Goal: Transaction & Acquisition: Purchase product/service

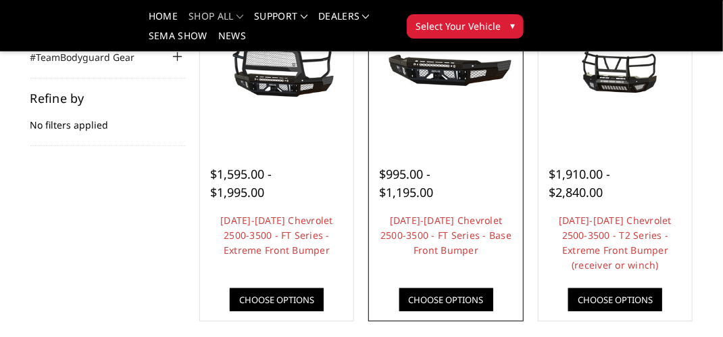
scroll to position [203, 0]
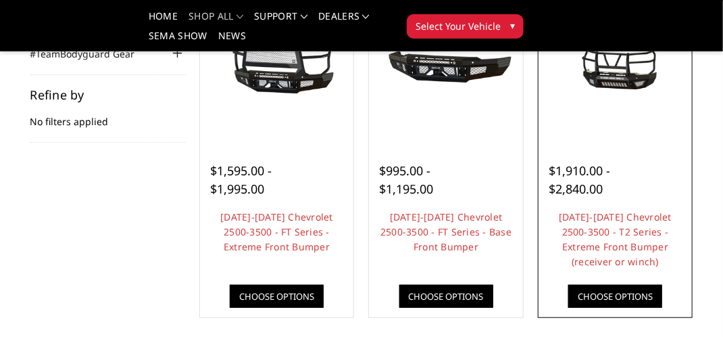
click at [615, 288] on link "Choose Options" at bounding box center [616, 296] width 94 height 23
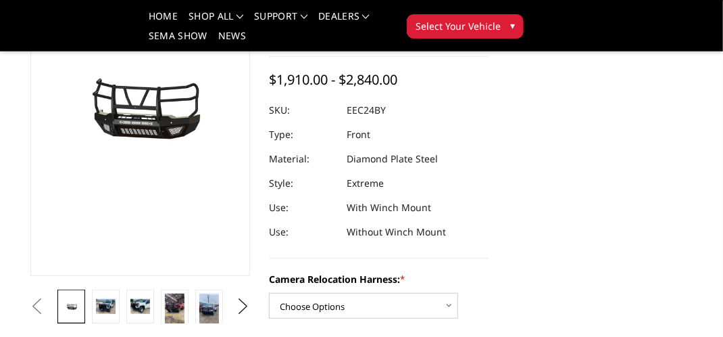
scroll to position [135, 0]
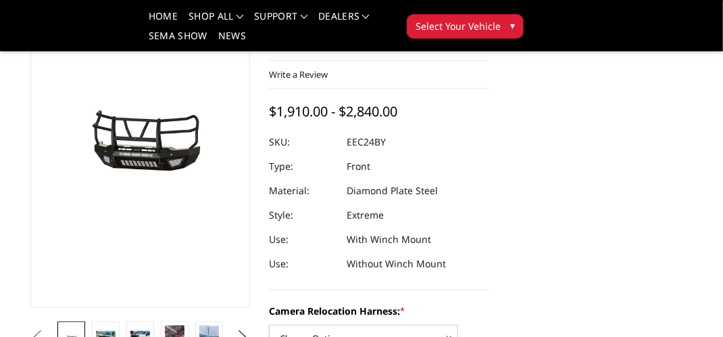
click at [245, 333] on button "Next" at bounding box center [243, 338] width 20 height 20
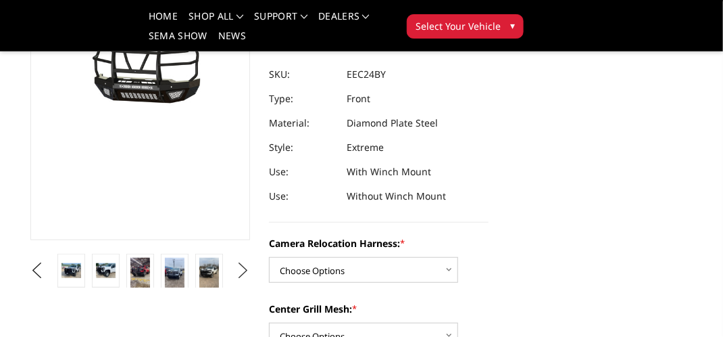
click at [239, 272] on button "Next" at bounding box center [243, 270] width 20 height 20
click at [241, 273] on button "Next" at bounding box center [243, 270] width 20 height 20
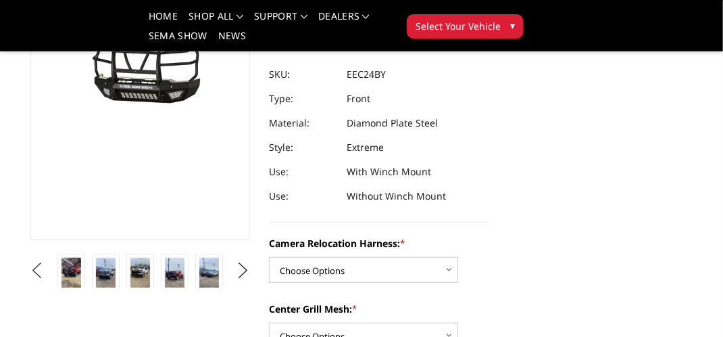
click at [41, 272] on button "Previous" at bounding box center [37, 270] width 20 height 20
drag, startPoint x: 41, startPoint y: 272, endPoint x: 128, endPoint y: 155, distance: 145.3
click at [42, 271] on button "Previous" at bounding box center [37, 270] width 20 height 20
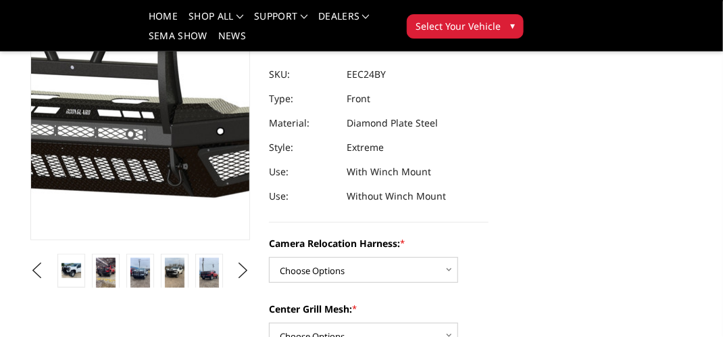
click at [157, 99] on img at bounding box center [92, 65] width 865 height 405
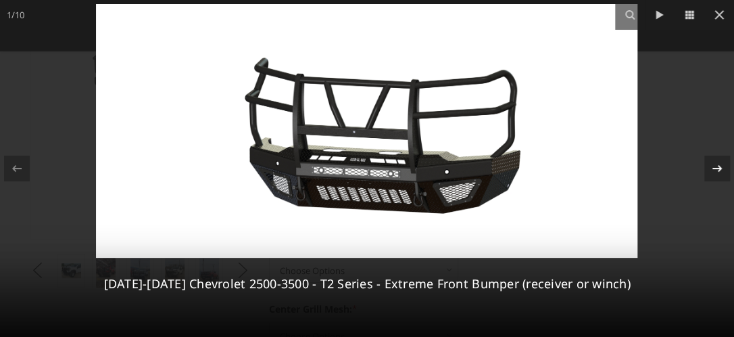
click at [719, 170] on icon at bounding box center [717, 168] width 9 height 7
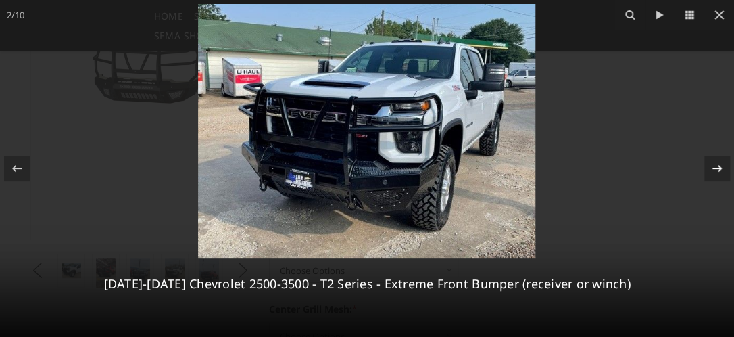
click at [719, 170] on div "2 / 10 2024-2025 Chevrolet 2500-3500 - T2 Series - Extreme Front Bumper (receiv…" at bounding box center [367, 168] width 734 height 337
click at [714, 168] on icon at bounding box center [717, 168] width 9 height 7
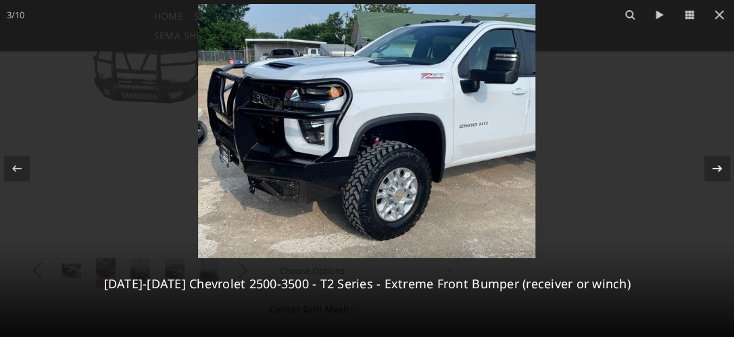
click at [714, 168] on div "3 / 10 2024-2025 Chevrolet 2500-3500 - T2 Series - Extreme Front Bumper (receiv…" at bounding box center [367, 168] width 734 height 337
click at [714, 168] on icon at bounding box center [717, 168] width 9 height 7
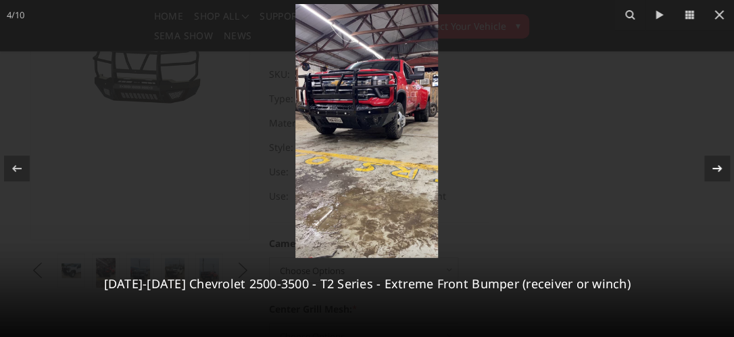
click at [714, 168] on icon at bounding box center [717, 168] width 9 height 7
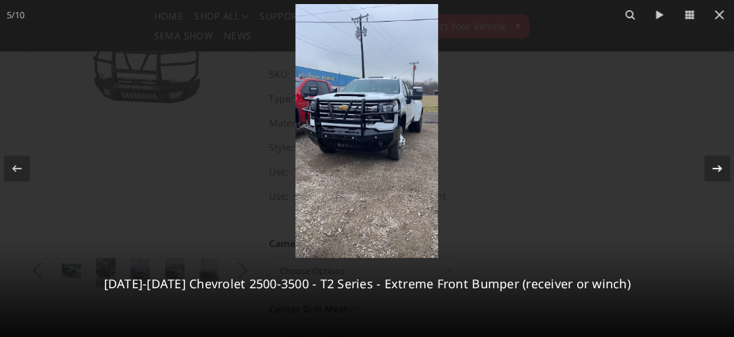
click at [714, 168] on icon at bounding box center [717, 168] width 9 height 7
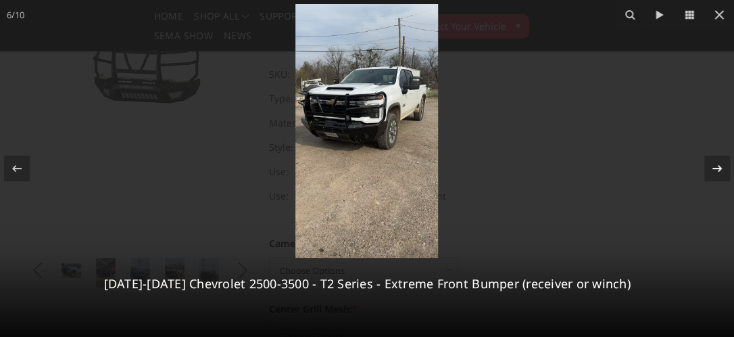
click at [714, 168] on icon at bounding box center [717, 168] width 9 height 7
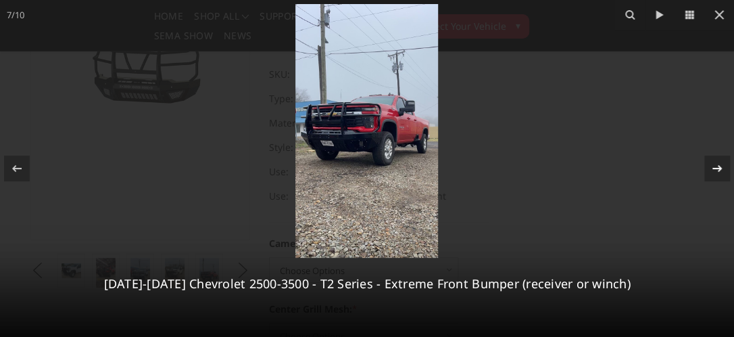
click at [714, 168] on icon at bounding box center [717, 168] width 9 height 7
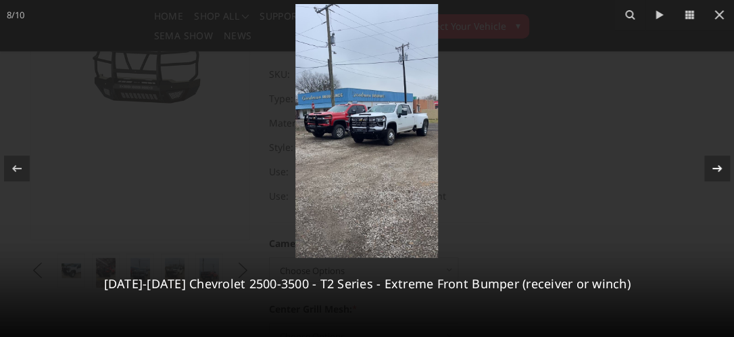
click at [714, 168] on icon at bounding box center [717, 168] width 9 height 7
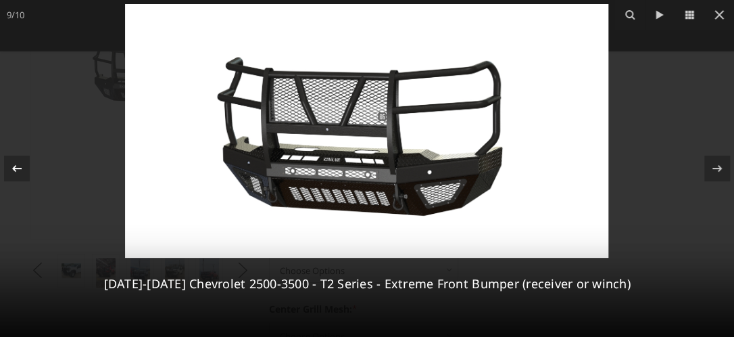
click at [12, 161] on icon at bounding box center [17, 168] width 16 height 16
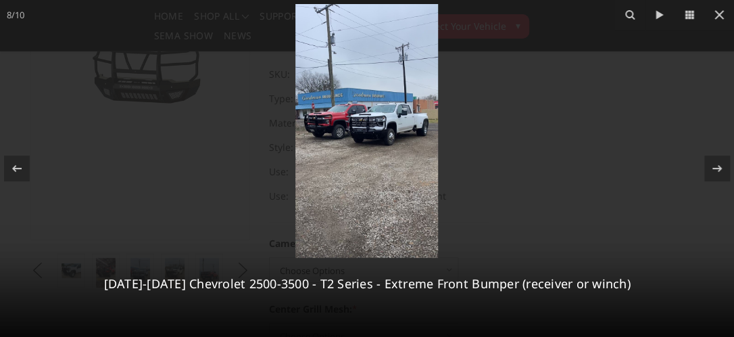
click at [362, 157] on img at bounding box center [366, 131] width 143 height 254
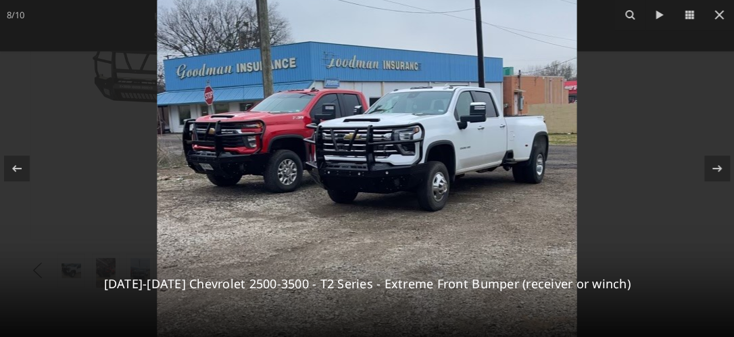
drag, startPoint x: 316, startPoint y: 140, endPoint x: 322, endPoint y: 226, distance: 86.7
click at [322, 228] on img at bounding box center [367, 168] width 420 height 746
click at [708, 169] on div at bounding box center [717, 168] width 26 height 26
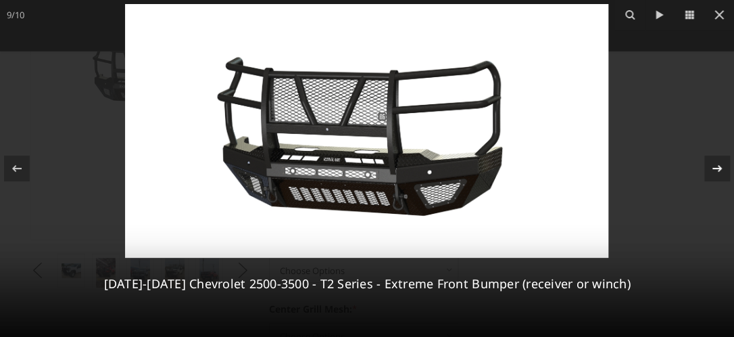
click at [708, 169] on div at bounding box center [717, 168] width 26 height 26
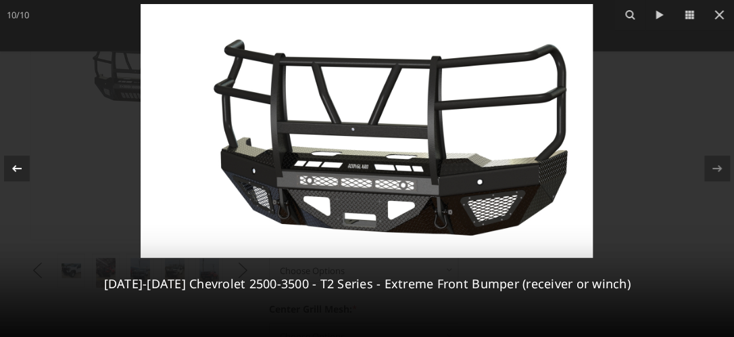
click at [16, 168] on icon at bounding box center [16, 168] width 9 height 7
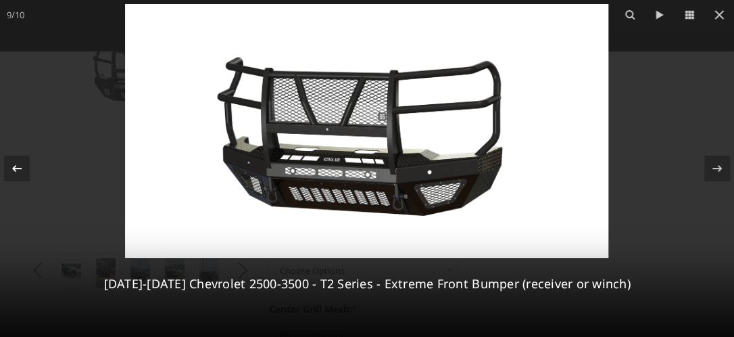
click at [16, 168] on icon at bounding box center [16, 168] width 9 height 7
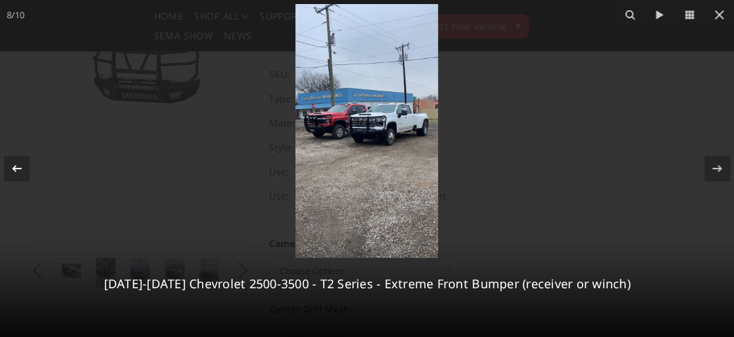
click at [16, 168] on icon at bounding box center [16, 168] width 9 height 7
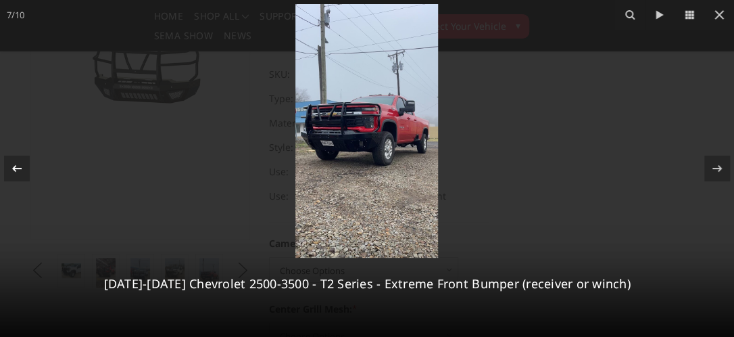
click at [16, 168] on icon at bounding box center [16, 168] width 9 height 7
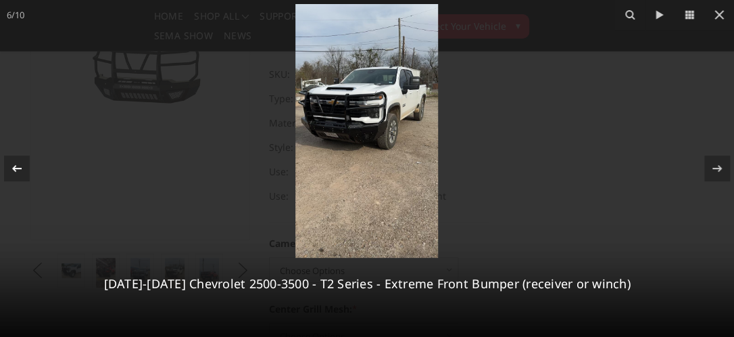
click at [17, 169] on icon at bounding box center [17, 168] width 16 height 16
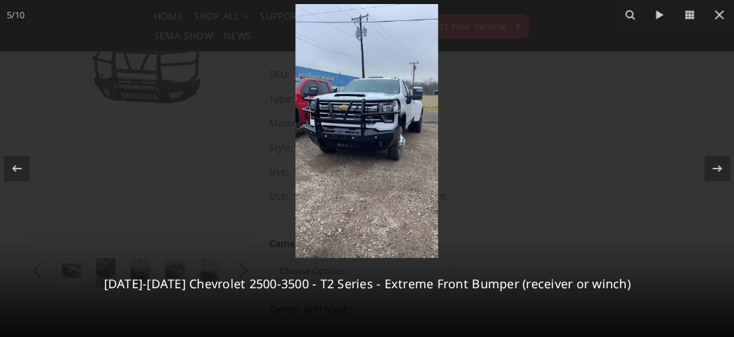
click at [322, 178] on img at bounding box center [366, 131] width 143 height 254
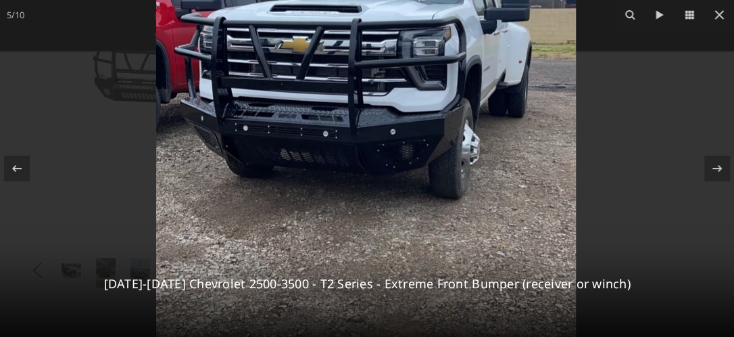
drag, startPoint x: 284, startPoint y: 162, endPoint x: 289, endPoint y: 251, distance: 90.1
click at [289, 251] on img at bounding box center [366, 113] width 420 height 746
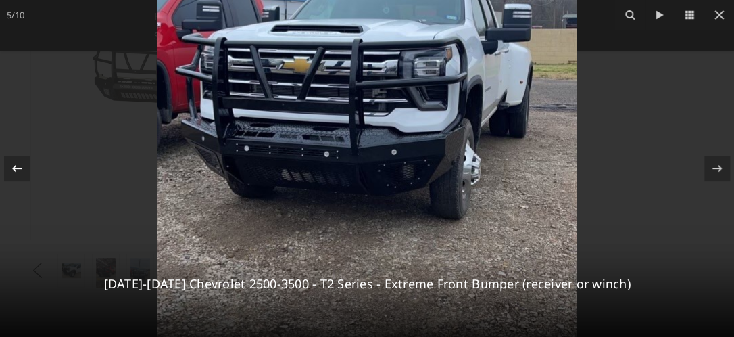
click at [18, 166] on icon at bounding box center [17, 168] width 16 height 16
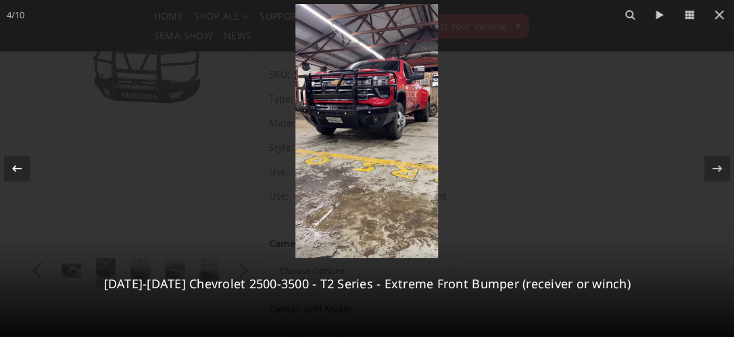
click at [19, 166] on icon at bounding box center [17, 168] width 16 height 16
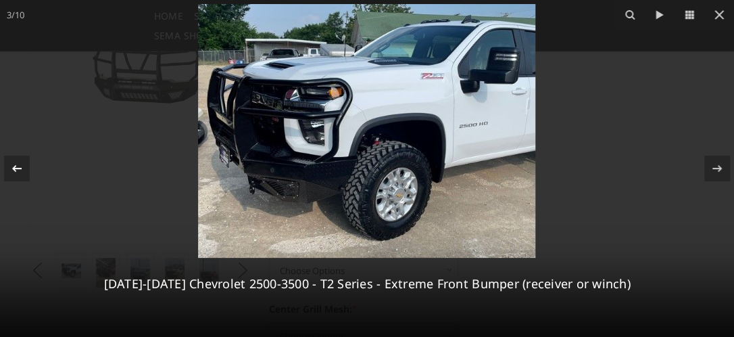
click at [20, 166] on icon at bounding box center [17, 168] width 16 height 16
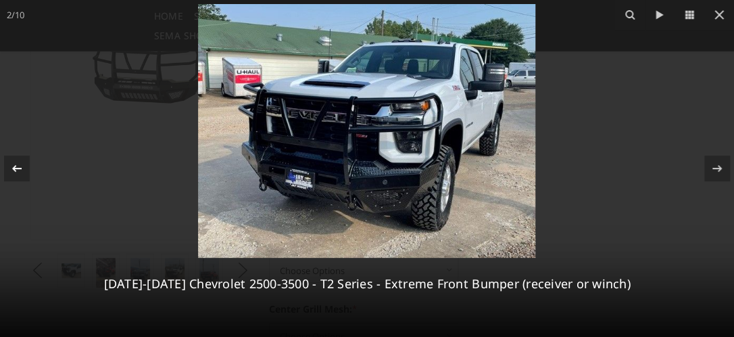
click at [3, 167] on div "2 / 10 2024-2025 Chevrolet 2500-3500 - T2 Series - Extreme Front Bumper (receiv…" at bounding box center [367, 168] width 734 height 337
click at [16, 171] on icon at bounding box center [17, 168] width 16 height 16
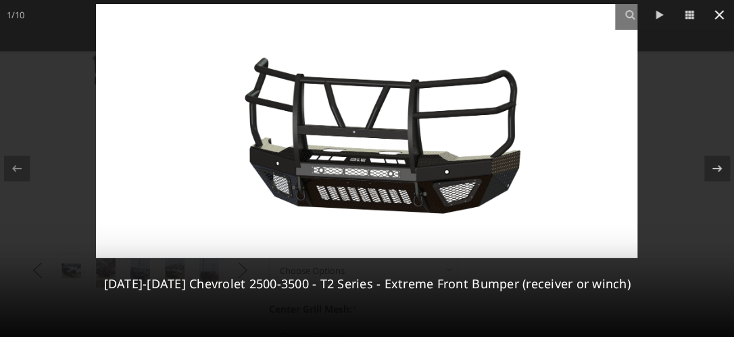
click at [723, 17] on icon at bounding box center [719, 15] width 16 height 16
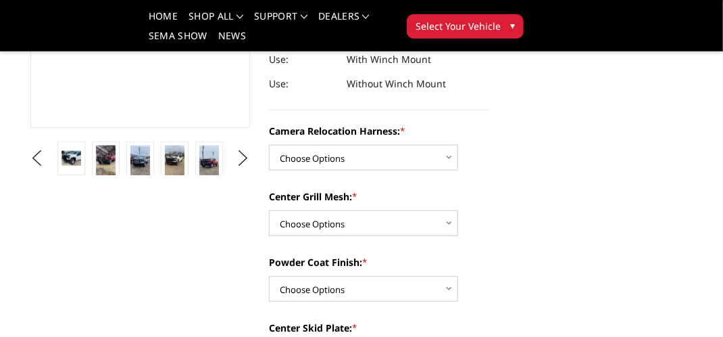
scroll to position [338, 0]
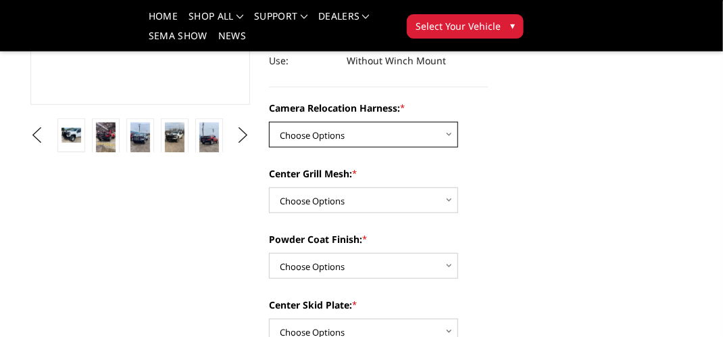
click at [452, 139] on select "Choose Options Without camera harness With camera harness" at bounding box center [363, 135] width 189 height 26
select select "3732"
click at [269, 122] on select "Choose Options Without camera harness With camera harness" at bounding box center [363, 135] width 189 height 26
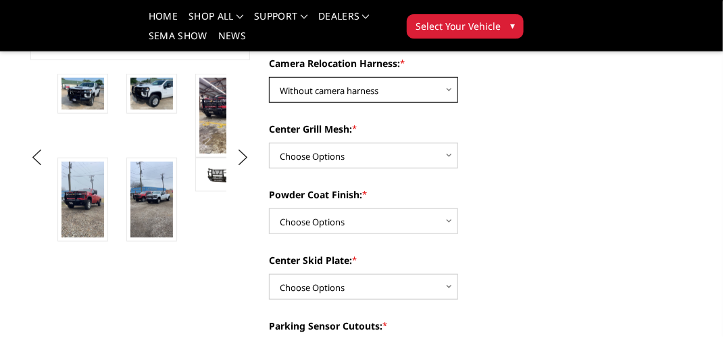
scroll to position [406, 0]
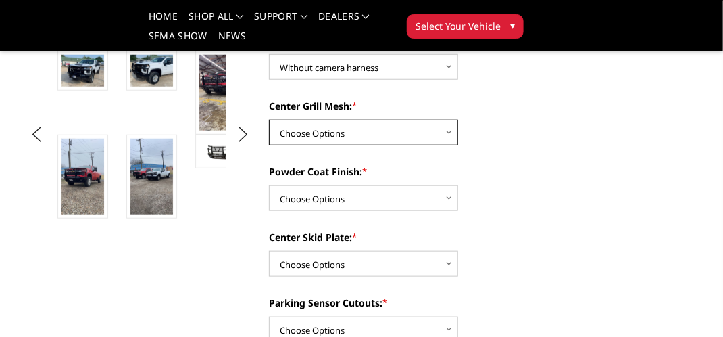
click at [443, 137] on select "Choose Options Without expanded metal With expanded metal" at bounding box center [363, 133] width 189 height 26
select select "3730"
click at [269, 120] on select "Choose Options Without expanded metal With expanded metal" at bounding box center [363, 133] width 189 height 26
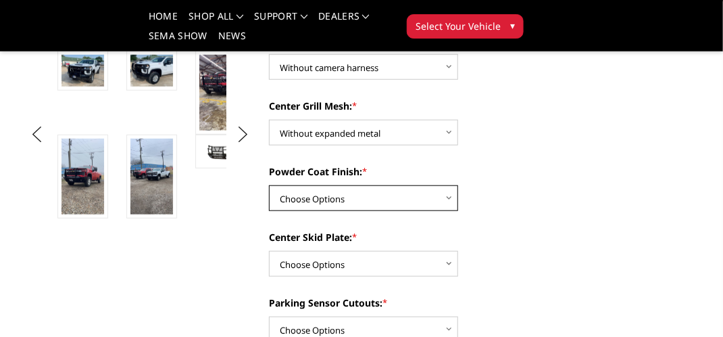
click at [441, 202] on select "Choose Options Textured Black Powder Coat Gloss Black Powder Coat Bare Metal" at bounding box center [363, 198] width 189 height 26
select select "3727"
click at [269, 185] on select "Choose Options Textured Black Powder Coat Gloss Black Powder Coat Bare Metal" at bounding box center [363, 198] width 189 height 26
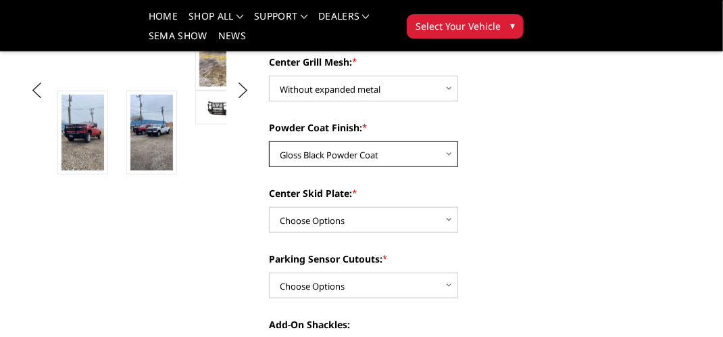
scroll to position [473, 0]
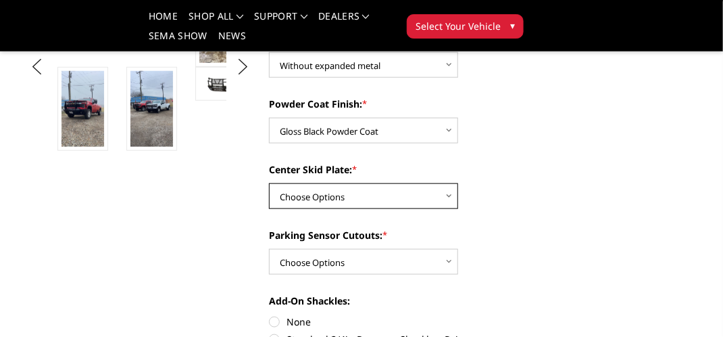
drag, startPoint x: 445, startPoint y: 191, endPoint x: 453, endPoint y: 194, distance: 8.2
click at [452, 193] on select "Choose Options Winch Mount Skid Plate Standard Skid Plate (included) 2" Receive…" at bounding box center [363, 196] width 189 height 26
select select "3725"
click at [269, 183] on select "Choose Options Winch Mount Skid Plate Standard Skid Plate (included) 2" Receive…" at bounding box center [363, 196] width 189 height 26
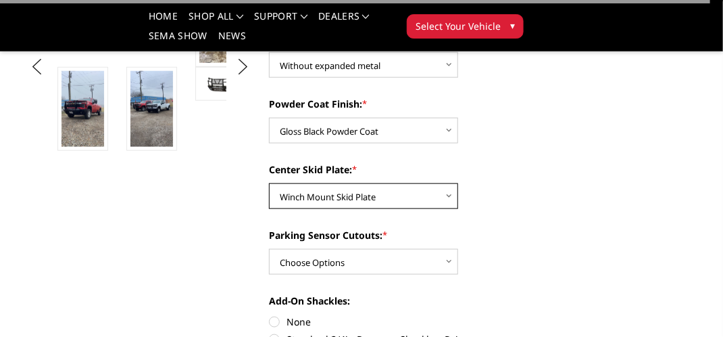
scroll to position [541, 0]
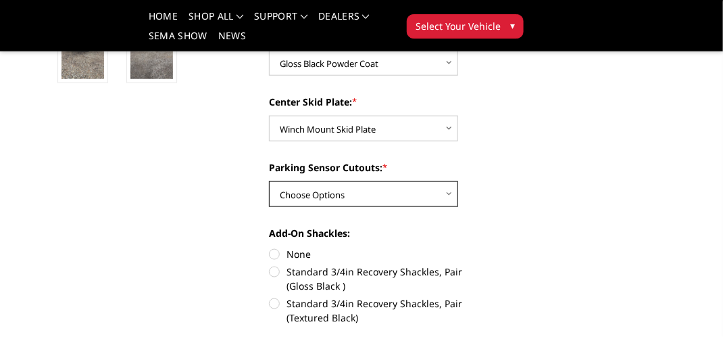
click at [427, 197] on select "Choose Options Yes - With Parking Sensor Cutouts" at bounding box center [363, 194] width 189 height 26
select select "3722"
click at [269, 181] on select "Choose Options Yes - With Parking Sensor Cutouts" at bounding box center [363, 194] width 189 height 26
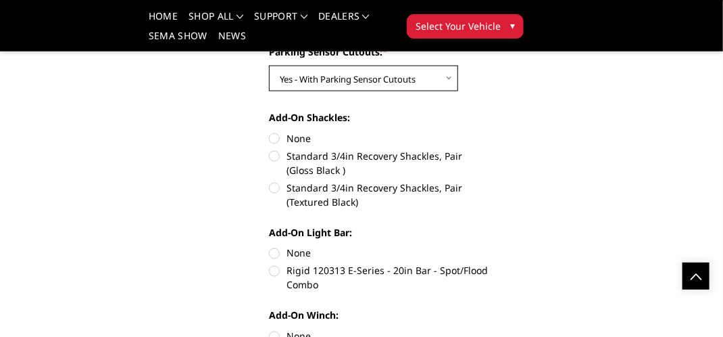
scroll to position [676, 0]
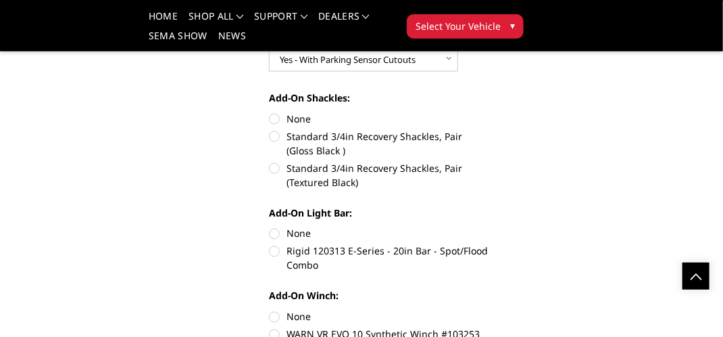
click at [276, 140] on label "Standard 3/4in Recovery Shackles, Pair (Gloss Black )" at bounding box center [379, 143] width 220 height 28
click at [489, 112] on input "Standard 3/4in Recovery Shackles, Pair (Gloss Black )" at bounding box center [489, 112] width 1 height 1
radio input "true"
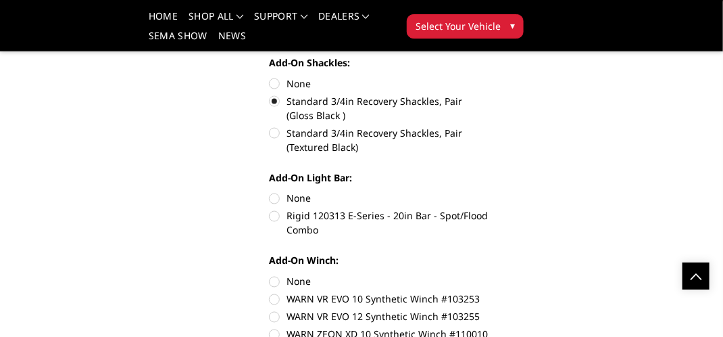
scroll to position [744, 0]
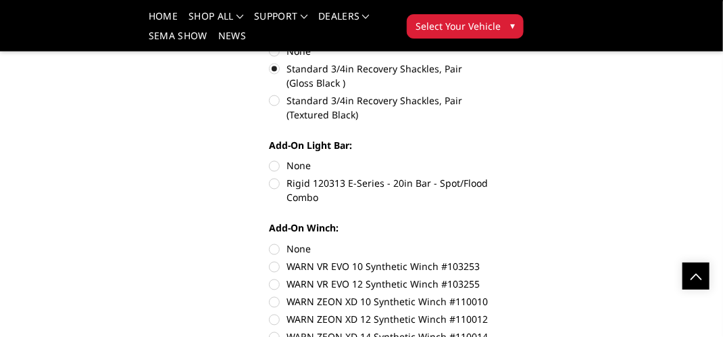
drag, startPoint x: 272, startPoint y: 168, endPoint x: 370, endPoint y: 166, distance: 98.0
click at [273, 168] on label "None" at bounding box center [379, 166] width 220 height 14
click at [270, 160] on input "None" at bounding box center [269, 159] width 1 height 1
radio input "true"
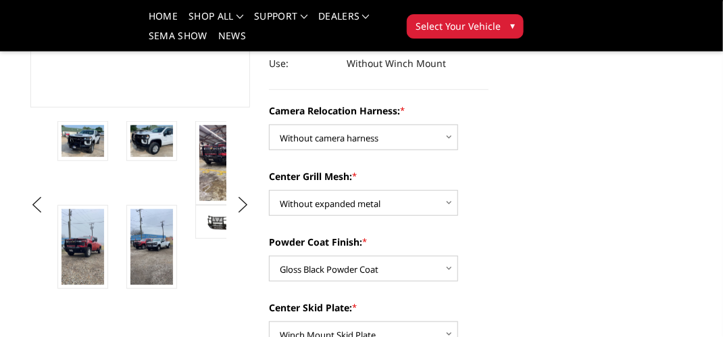
scroll to position [338, 0]
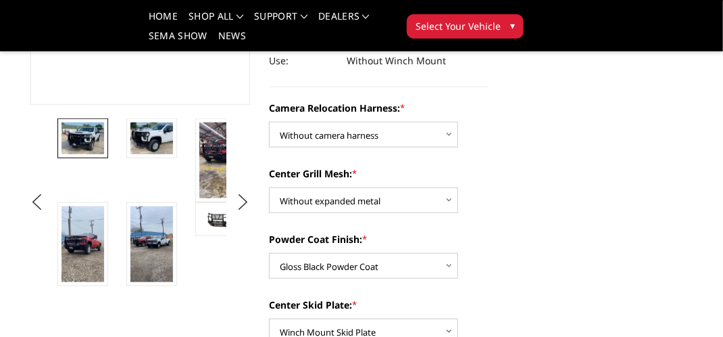
click at [93, 145] on img at bounding box center [83, 138] width 43 height 32
click at [67, 245] on img at bounding box center [83, 244] width 43 height 76
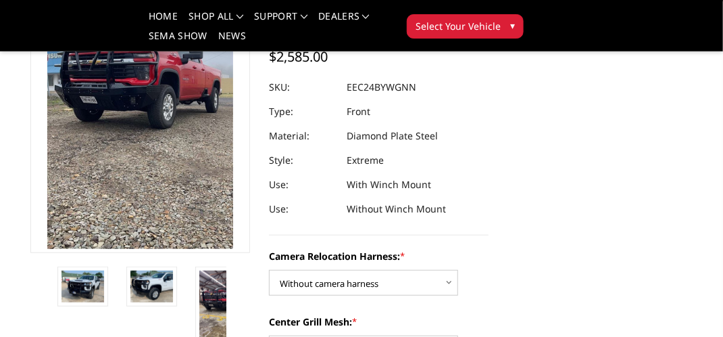
scroll to position [117, 0]
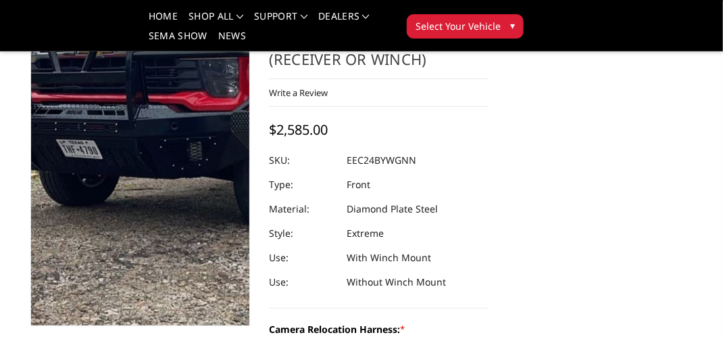
click at [80, 189] on img at bounding box center [214, 106] width 487 height 865
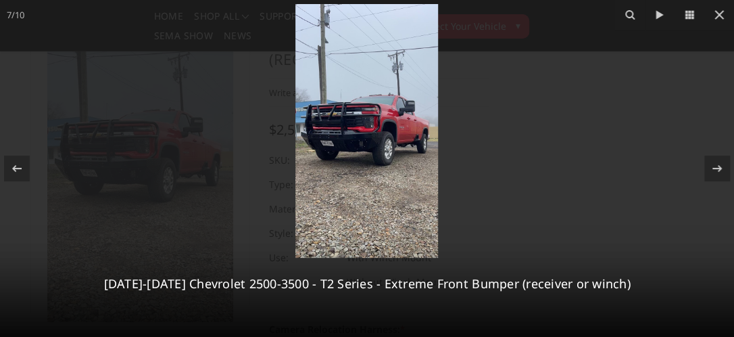
click at [425, 181] on img at bounding box center [366, 131] width 143 height 254
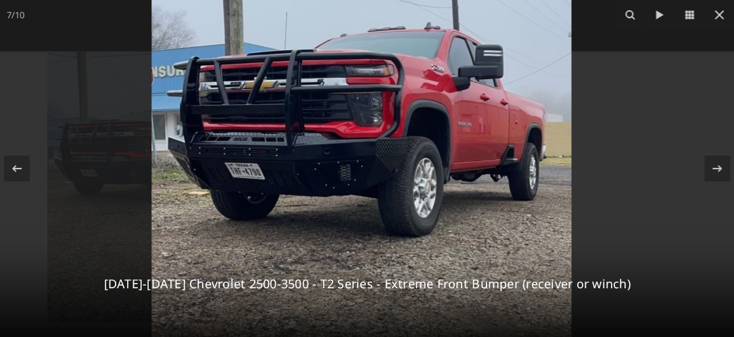
drag, startPoint x: 402, startPoint y: 215, endPoint x: 399, endPoint y: 251, distance: 36.7
click at [398, 252] on img at bounding box center [361, 134] width 420 height 746
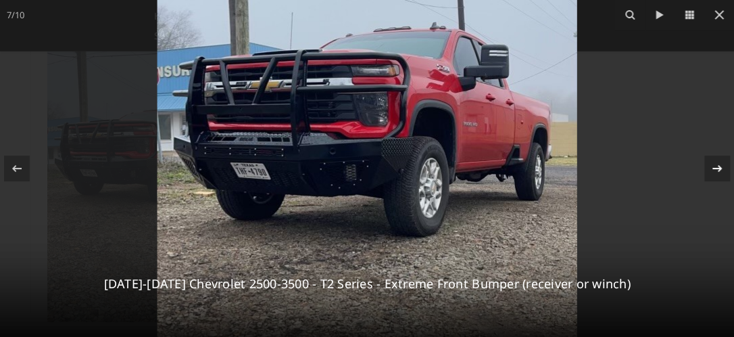
click at [713, 169] on icon at bounding box center [717, 168] width 16 height 16
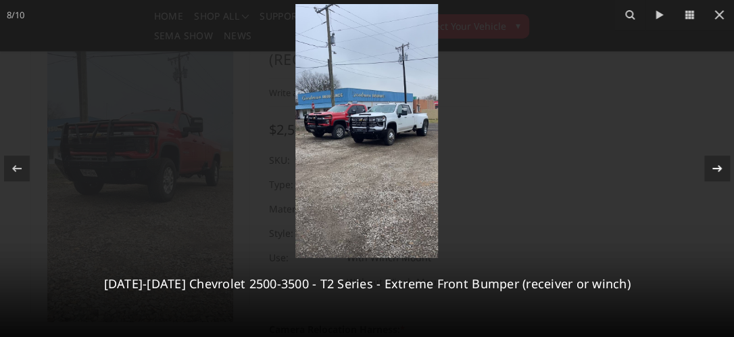
click at [713, 169] on icon at bounding box center [717, 168] width 16 height 16
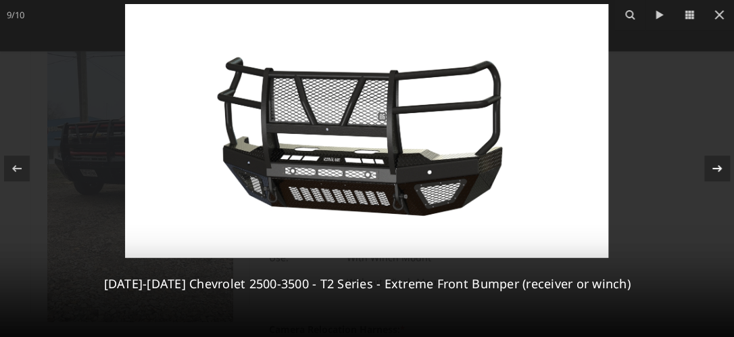
click at [713, 169] on icon at bounding box center [717, 168] width 16 height 16
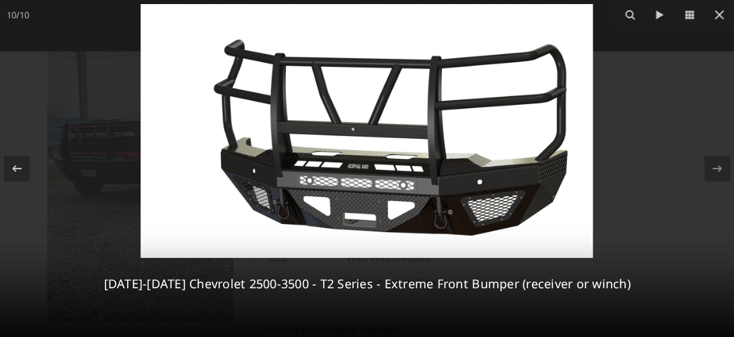
click at [374, 214] on img at bounding box center [367, 131] width 452 height 254
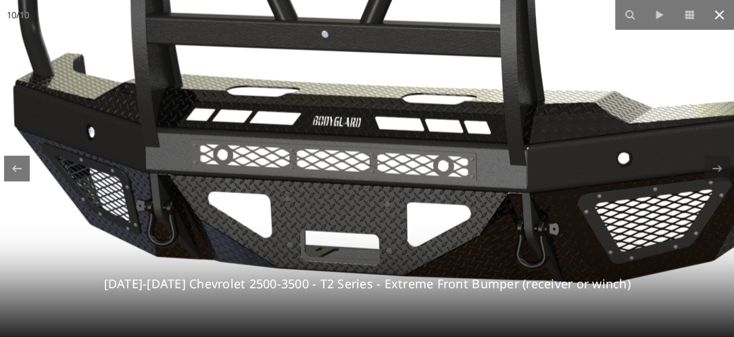
click at [721, 18] on icon at bounding box center [719, 15] width 16 height 16
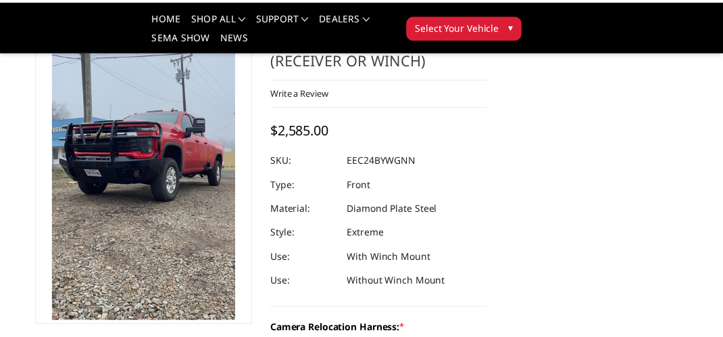
scroll to position [0, 149]
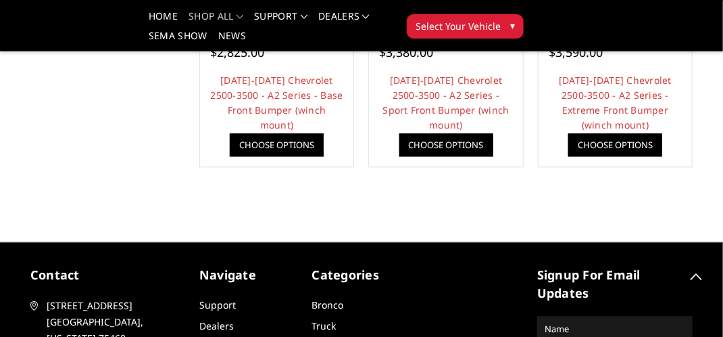
scroll to position [1053, 0]
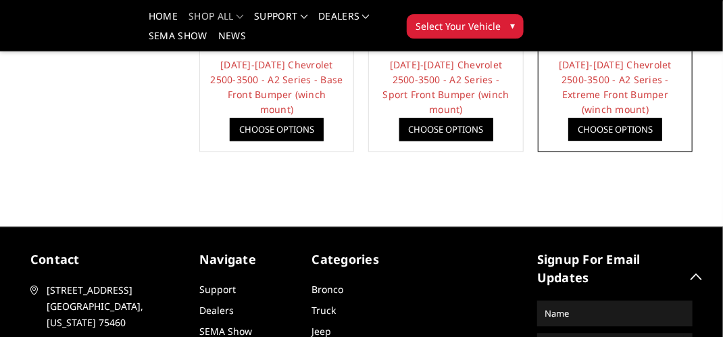
click at [637, 126] on link "Choose Options" at bounding box center [616, 129] width 94 height 23
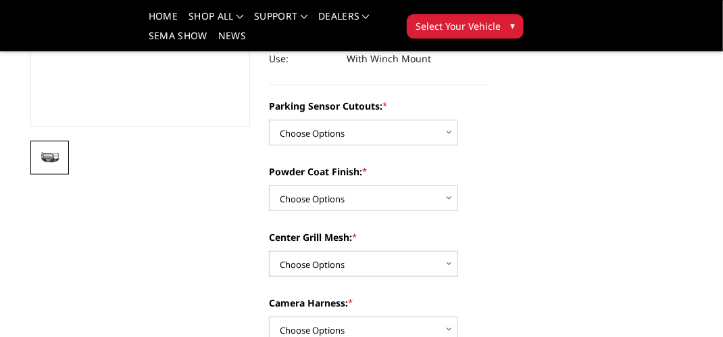
scroll to position [338, 0]
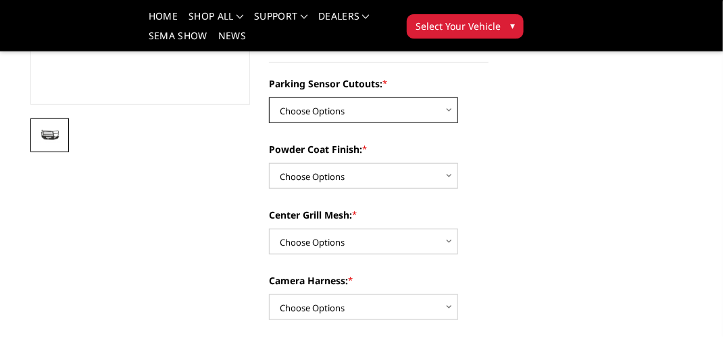
click at [437, 109] on select "Choose Options No - Without Parking Sensor Cutouts Yes - With Parking Sensor Cu…" at bounding box center [363, 110] width 189 height 26
select select "2246"
click at [269, 97] on select "Choose Options No - Without Parking Sensor Cutouts Yes - With Parking Sensor Cu…" at bounding box center [363, 110] width 189 height 26
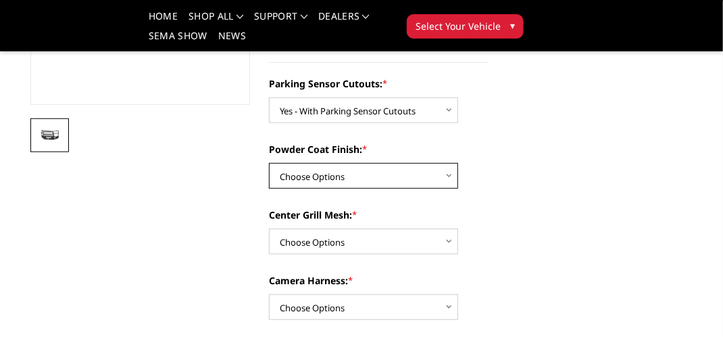
click at [454, 175] on select "Choose Options Bare Metal Textured Black Powder Coat" at bounding box center [363, 176] width 189 height 26
select select "2248"
click at [269, 163] on select "Choose Options Bare Metal Textured Black Powder Coat" at bounding box center [363, 176] width 189 height 26
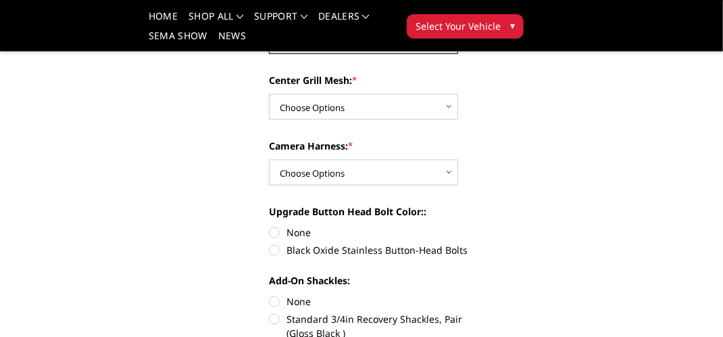
scroll to position [473, 0]
click at [446, 107] on select "Choose Options With Center Grill Mesh Without Center Grill Mesh" at bounding box center [363, 106] width 189 height 26
select select "2250"
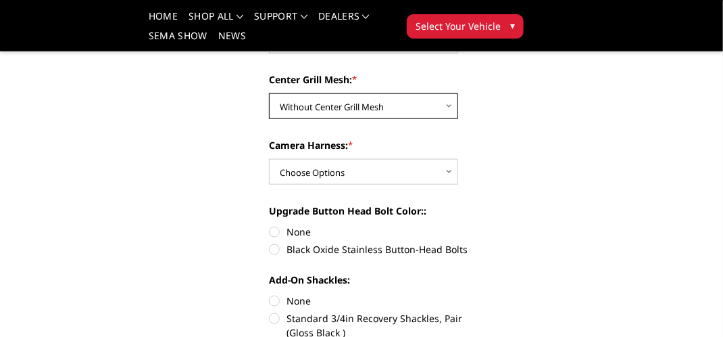
click at [269, 93] on select "Choose Options With Center Grill Mesh Without Center Grill Mesh" at bounding box center [363, 106] width 189 height 26
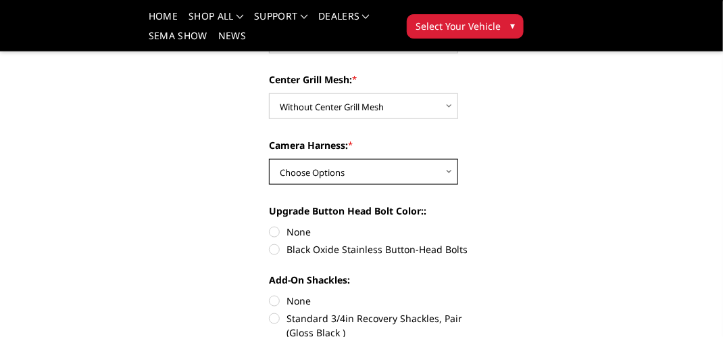
click at [452, 178] on select "Choose Options WITH Camera Harness WITHOUT Camera Harness" at bounding box center [363, 172] width 189 height 26
click at [269, 159] on select "Choose Options WITH Camera Harness WITHOUT Camera Harness" at bounding box center [363, 172] width 189 height 26
click at [439, 171] on select "Choose Options WITH Camera Harness WITHOUT Camera Harness" at bounding box center [363, 172] width 189 height 26
select select "2252"
click at [269, 159] on select "Choose Options WITH Camera Harness WITHOUT Camera Harness" at bounding box center [363, 172] width 189 height 26
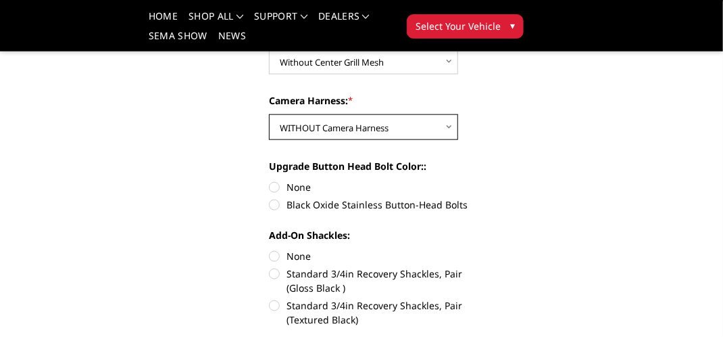
scroll to position [541, 0]
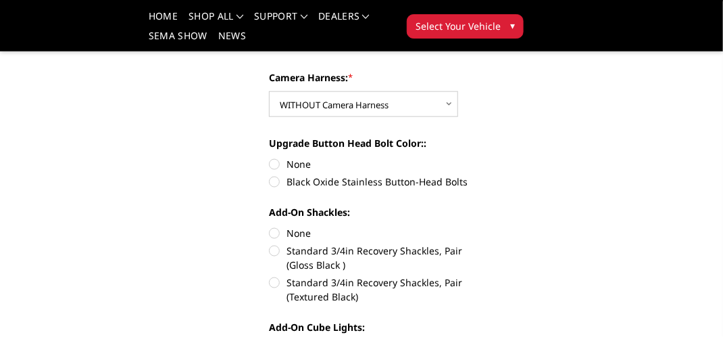
click at [277, 160] on label "None" at bounding box center [379, 164] width 220 height 14
click at [270, 158] on input "None" at bounding box center [269, 157] width 1 height 1
radio input "true"
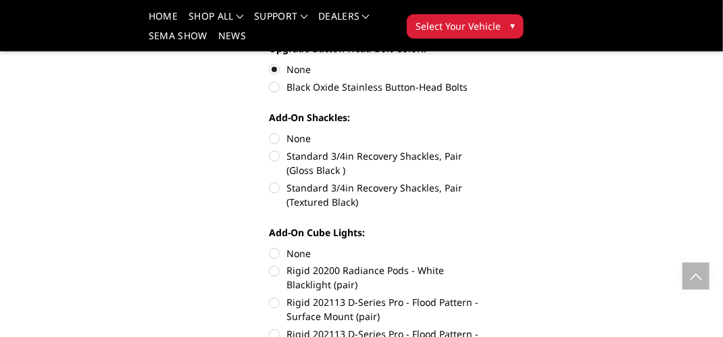
scroll to position [676, 0]
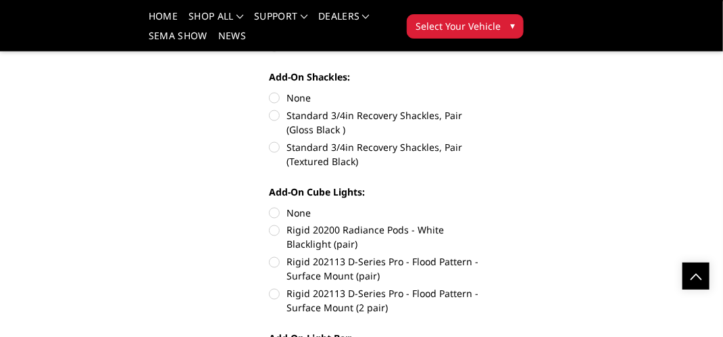
click at [270, 147] on label "Standard 3/4in Recovery Shackles, Pair (Textured Black)" at bounding box center [379, 154] width 220 height 28
click at [489, 109] on input "Standard 3/4in Recovery Shackles, Pair (Textured Black)" at bounding box center [489, 108] width 1 height 1
radio input "true"
click at [277, 215] on label "None" at bounding box center [379, 213] width 220 height 14
click at [270, 206] on input "None" at bounding box center [269, 206] width 1 height 1
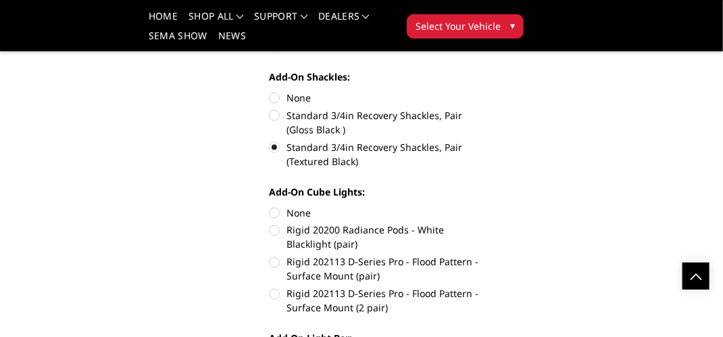
radio input "true"
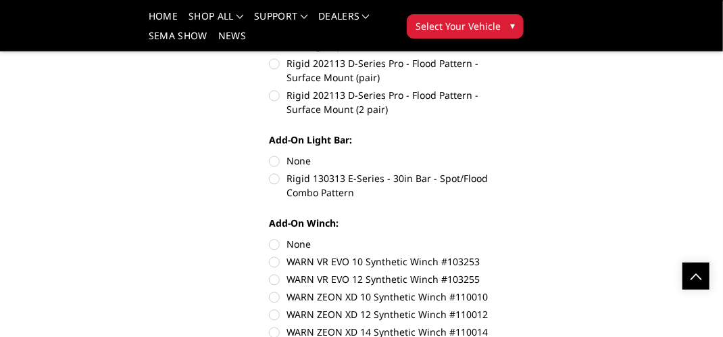
scroll to position [879, 0]
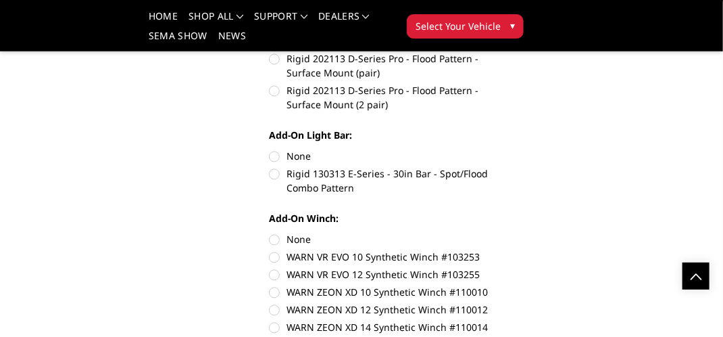
click at [276, 155] on label "None" at bounding box center [379, 156] width 220 height 14
click at [270, 150] on input "None" at bounding box center [269, 149] width 1 height 1
radio input "true"
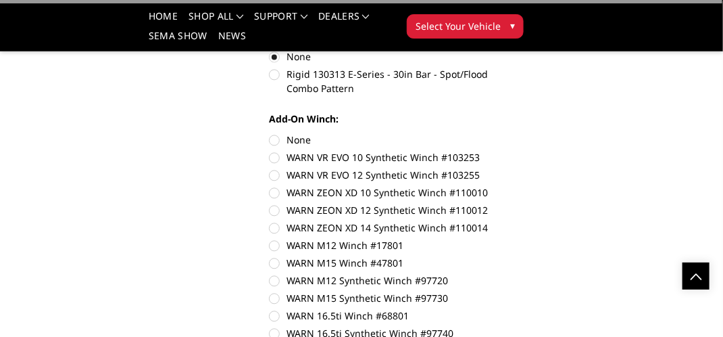
scroll to position [1014, 0]
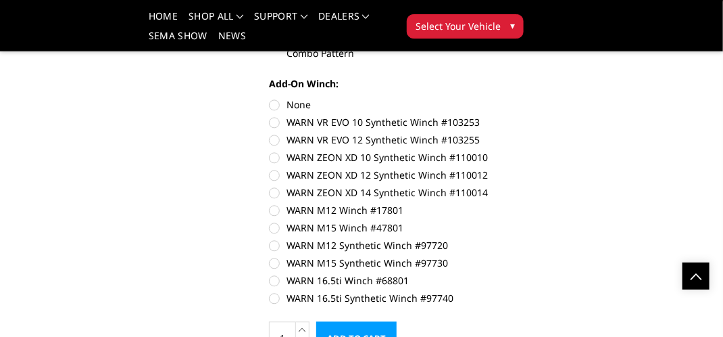
click at [274, 173] on label "WARN ZEON XD 12 Synthetic Winch #110012" at bounding box center [379, 175] width 220 height 14
click at [489, 151] on input "WARN ZEON XD 12 Synthetic Winch #110012" at bounding box center [489, 150] width 1 height 1
radio input "true"
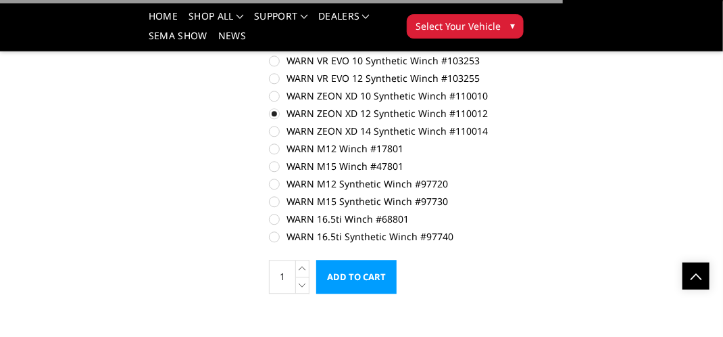
scroll to position [1217, 0]
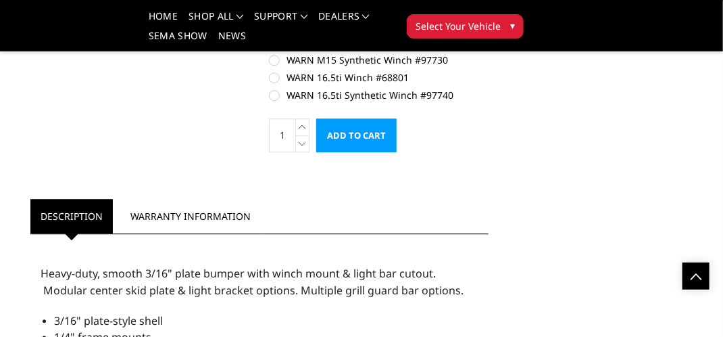
click at [368, 143] on input "Add to Cart" at bounding box center [356, 135] width 80 height 34
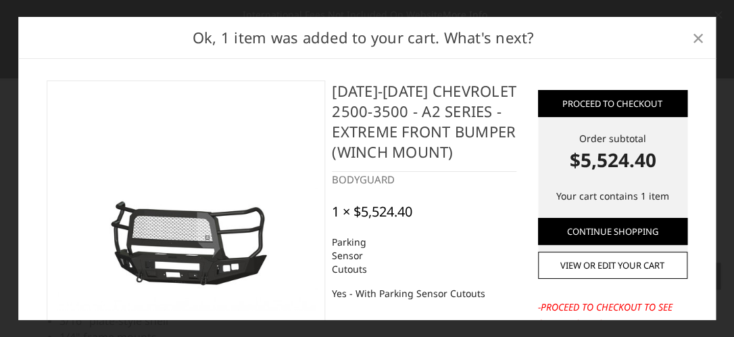
click at [703, 35] on span "×" at bounding box center [698, 37] width 12 height 29
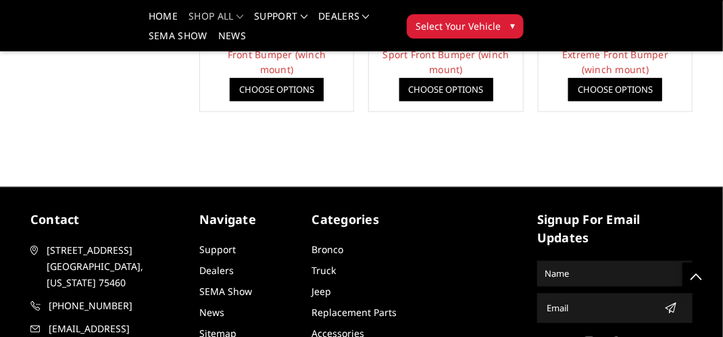
scroll to position [1053, 0]
